Goal: Find specific page/section

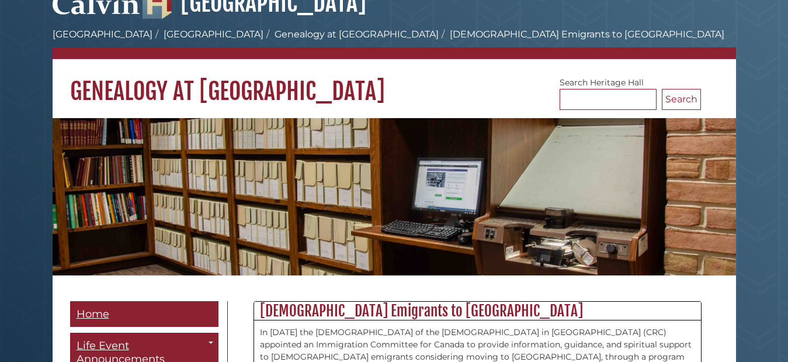
scroll to position [78, 0]
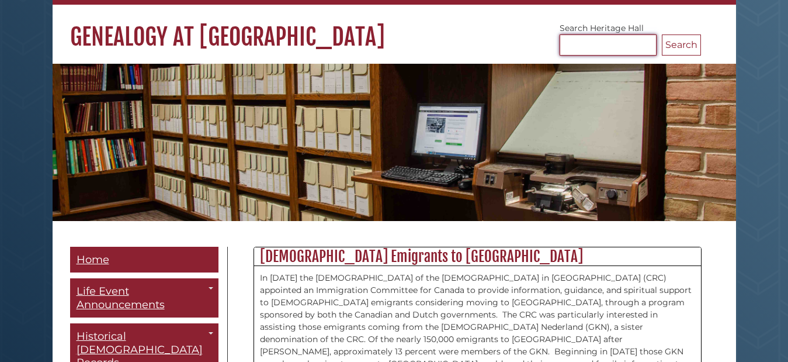
click at [577, 39] on input "Search [GEOGRAPHIC_DATA]" at bounding box center [608, 44] width 97 height 21
type input "*******"
click at [662, 34] on button "Search" at bounding box center [681, 44] width 39 height 21
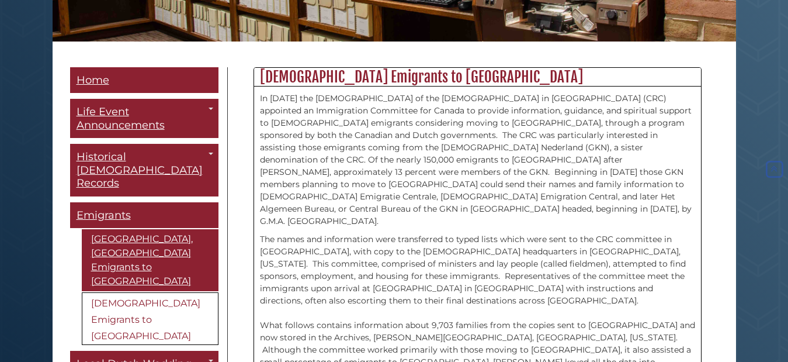
scroll to position [273, 0]
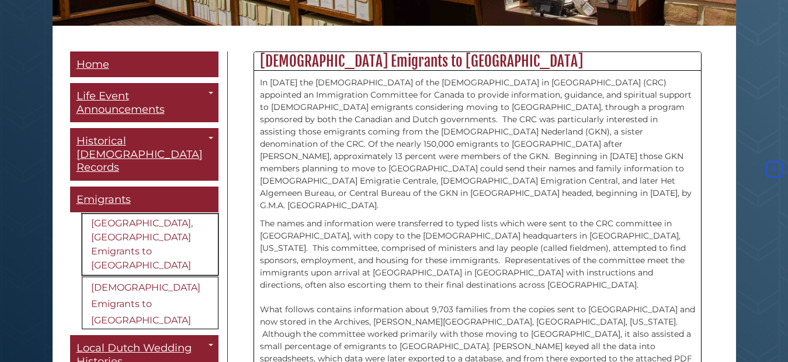
click at [150, 228] on link "[GEOGRAPHIC_DATA], [GEOGRAPHIC_DATA] Emigrants to [GEOGRAPHIC_DATA]" at bounding box center [150, 244] width 137 height 62
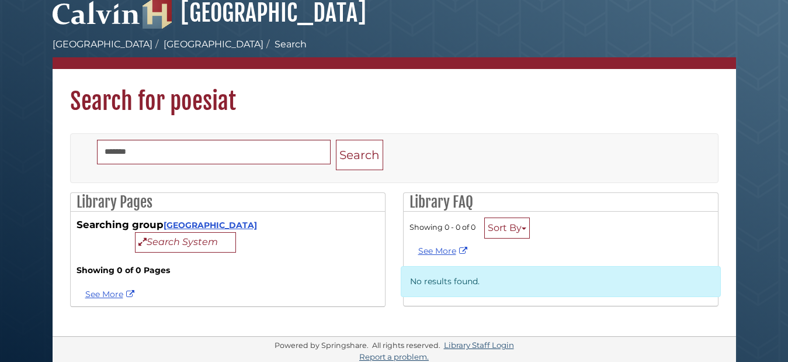
scroll to position [18, 0]
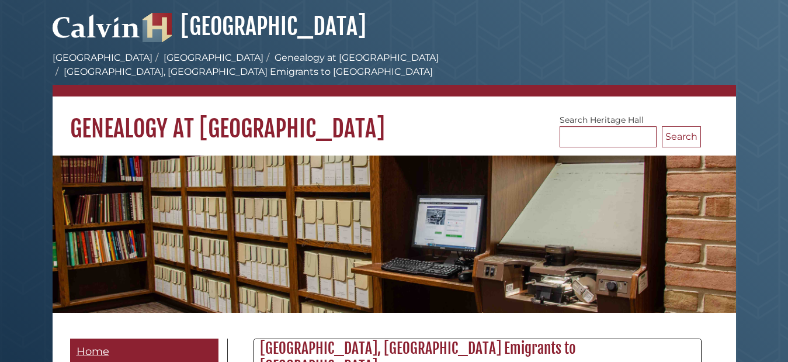
scroll to position [317, 0]
